Goal: Transaction & Acquisition: Subscribe to service/newsletter

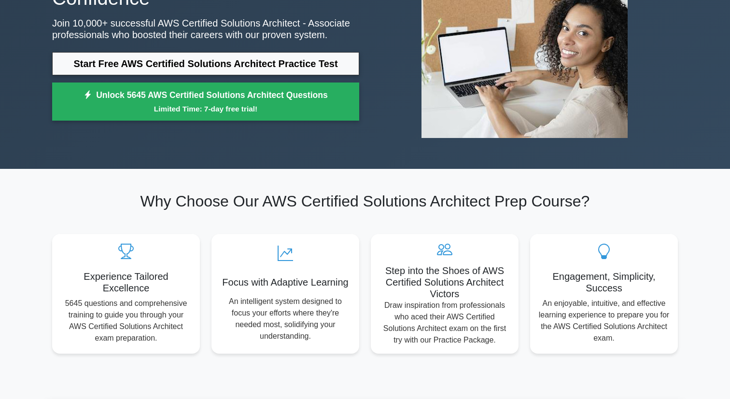
scroll to position [66, 0]
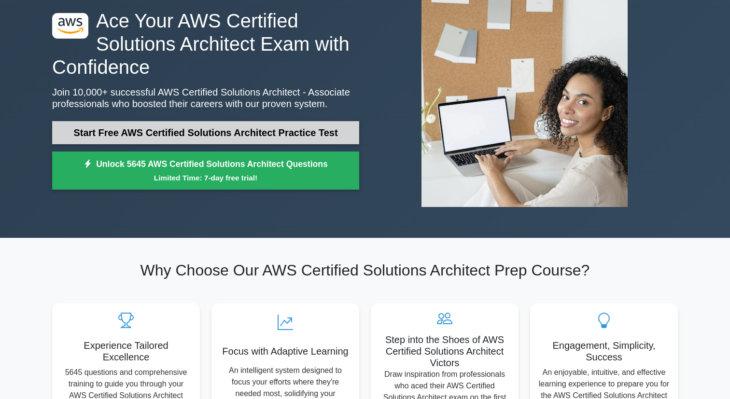
click at [241, 134] on link "Start Free AWS Certified Solutions Architect Practice Test" at bounding box center [205, 132] width 307 height 23
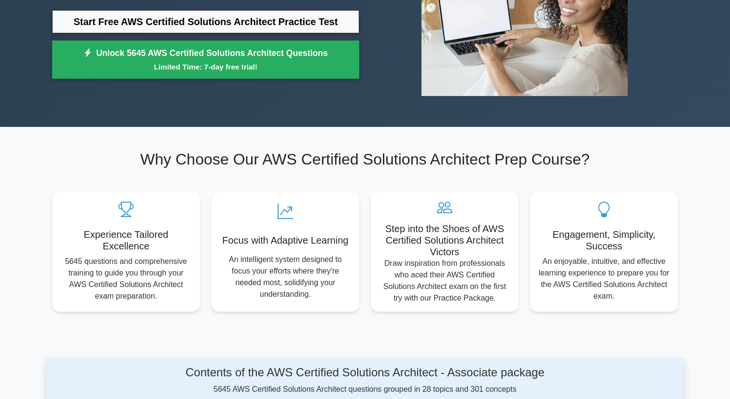
scroll to position [0, 0]
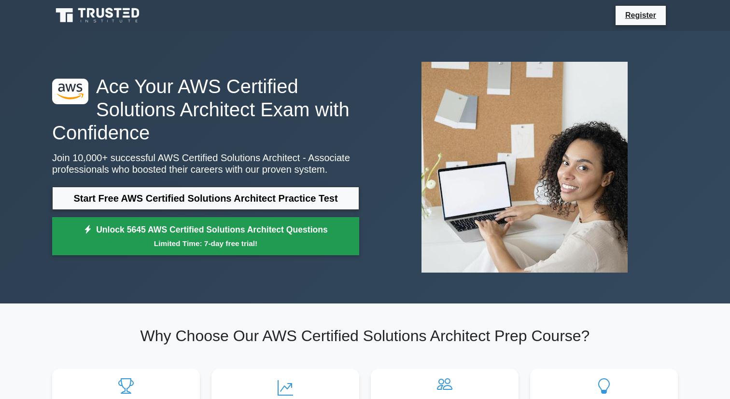
click at [182, 236] on link "Unlock 5645 AWS Certified Solutions Architect Questions Limited Time: 7-day fre…" at bounding box center [205, 236] width 307 height 39
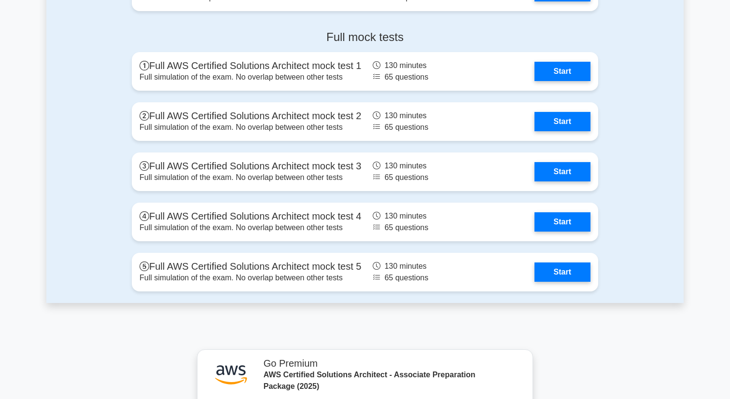
scroll to position [2232, 0]
